Goal: Information Seeking & Learning: Learn about a topic

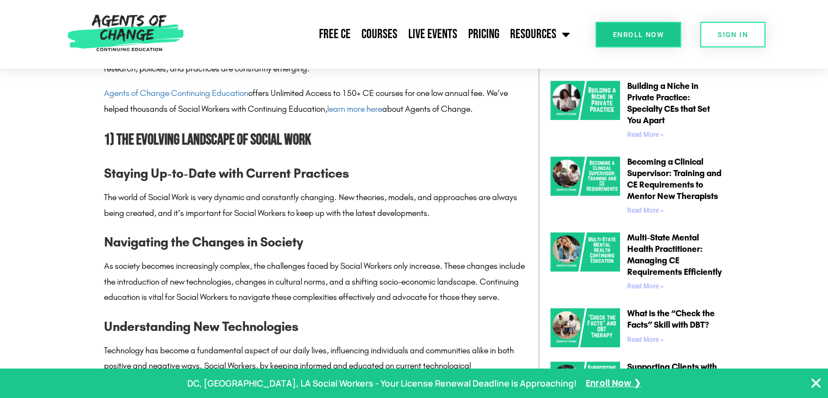
scroll to position [599, 0]
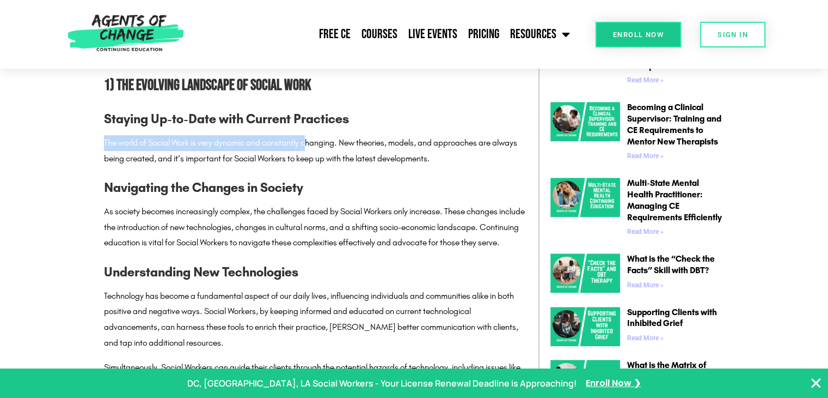
drag, startPoint x: 105, startPoint y: 142, endPoint x: 311, endPoint y: 150, distance: 206.6
click at [311, 150] on p "The world of Social Work is very dynamic and constantly changing. New theories,…" at bounding box center [316, 151] width 424 height 32
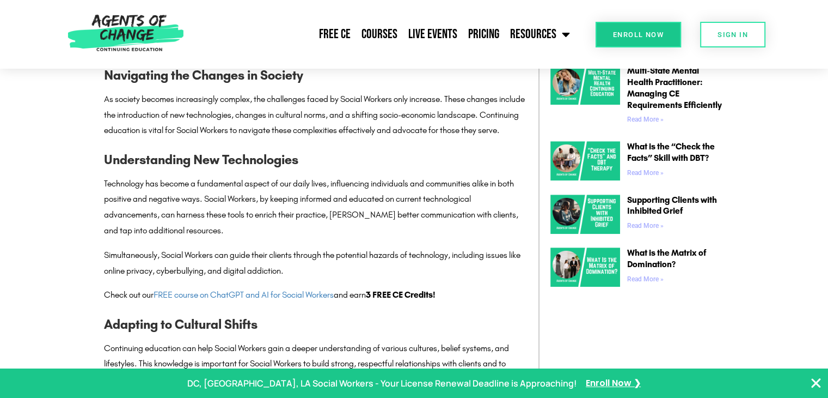
scroll to position [763, 0]
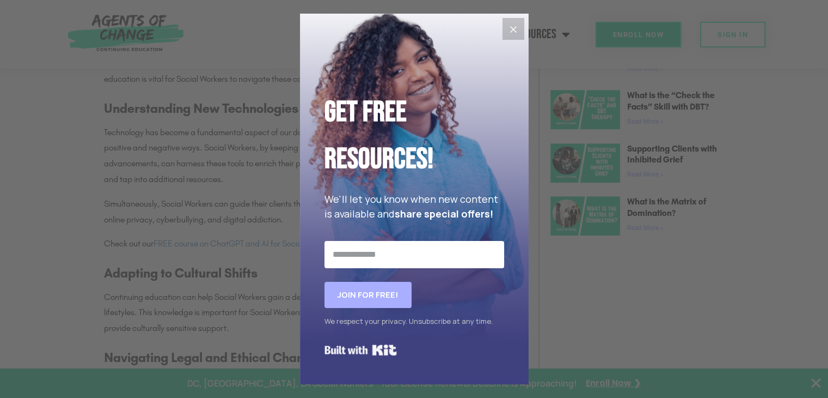
click at [520, 32] on button "Close" at bounding box center [514, 29] width 22 height 22
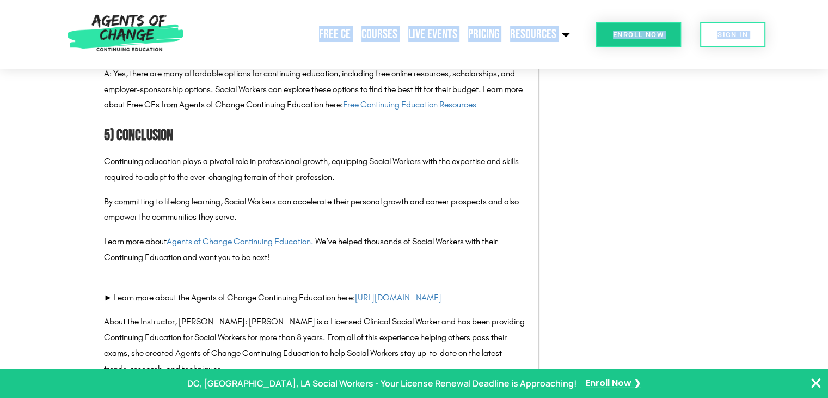
scroll to position [2352, 0]
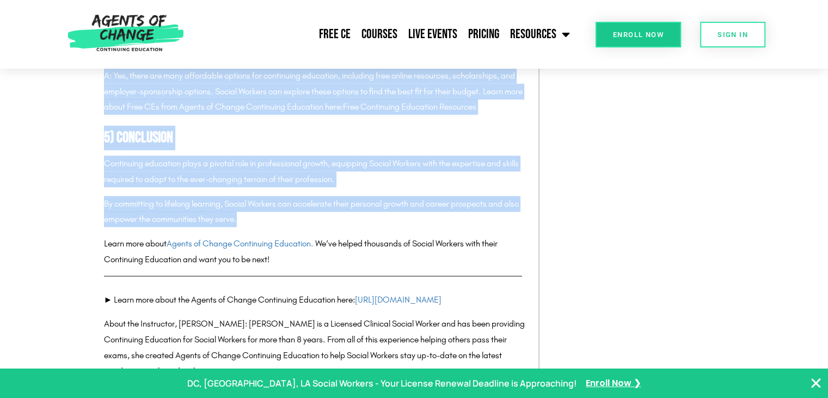
drag, startPoint x: 102, startPoint y: 172, endPoint x: 296, endPoint y: 256, distance: 211.8
copy div "Lor Ipsumdolor si Ametconsec Adipiscin eli Seddoe Tempori Utl Etdolo Magn aliqu…"
click at [397, 150] on h2 "5) Conclusion" at bounding box center [316, 138] width 424 height 25
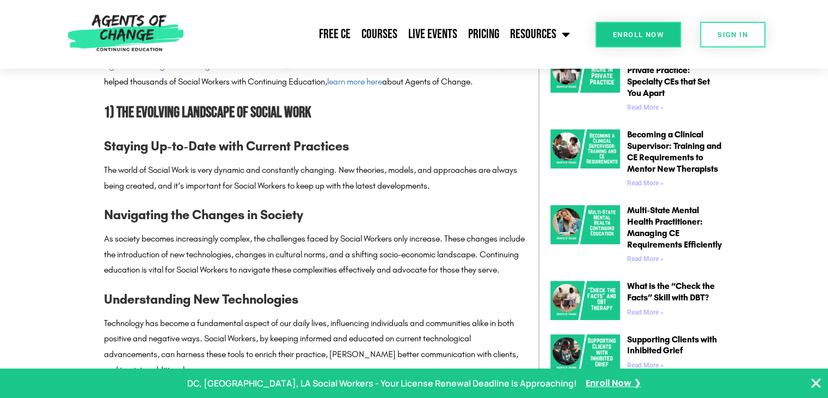
scroll to position [554, 0]
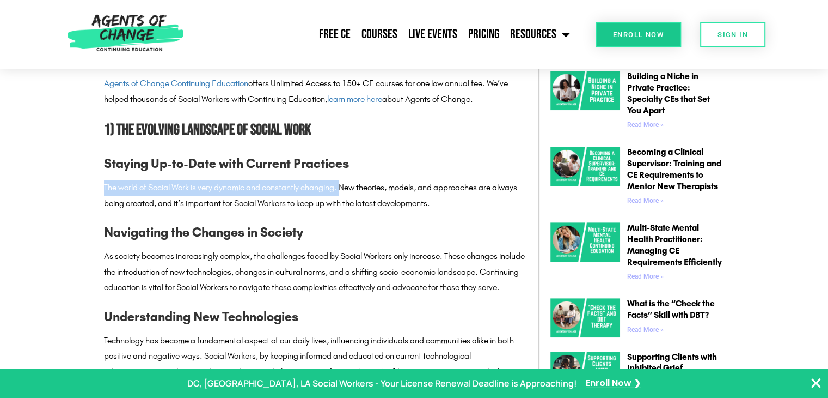
drag, startPoint x: 104, startPoint y: 186, endPoint x: 346, endPoint y: 186, distance: 242.4
click at [346, 186] on p "The world of Social Work is very dynamic and constantly changing. New theories,…" at bounding box center [316, 196] width 424 height 32
copy p "The world of Social Work is very dynamic and constantly changing."
